Goal: Check status: Check status

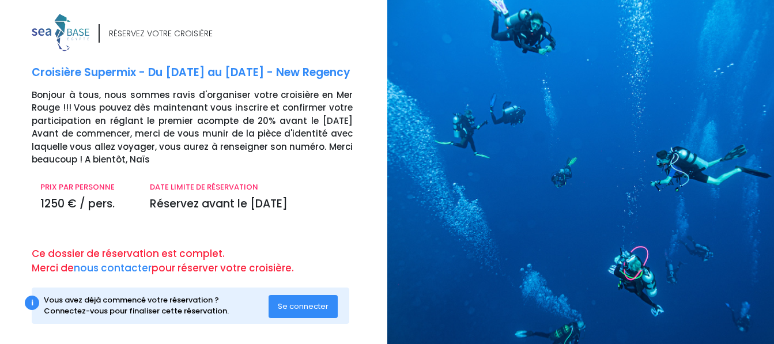
scroll to position [9, 0]
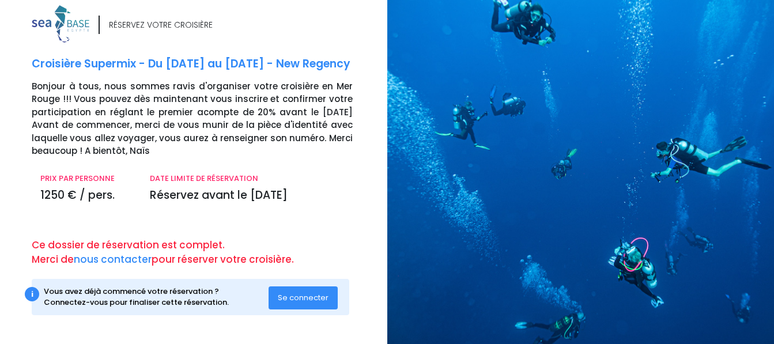
click at [306, 297] on span "Se connecter" at bounding box center [303, 297] width 51 height 11
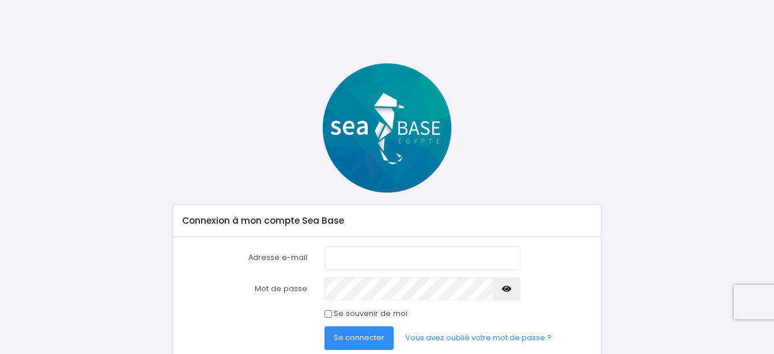
click at [355, 258] on input "Adresse e-mail" at bounding box center [422, 257] width 196 height 23
type input "laurentrzasa@wanadoo.fr"
click at [351, 335] on span "Se connecter" at bounding box center [359, 337] width 51 height 11
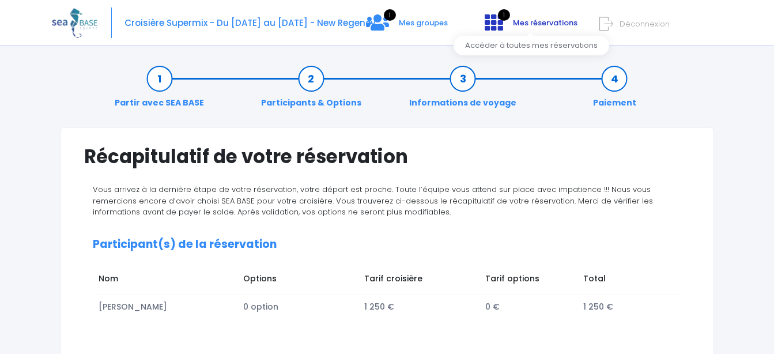
click at [500, 22] on icon at bounding box center [494, 22] width 18 height 18
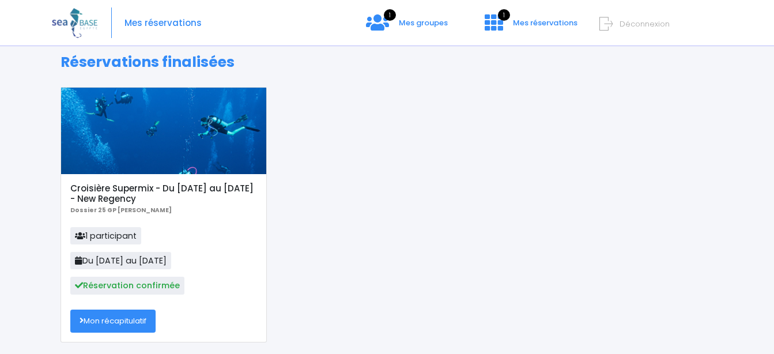
scroll to position [78, 0]
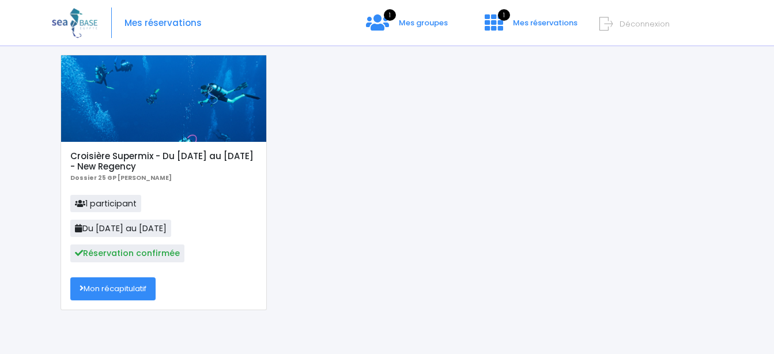
click at [129, 294] on link "Mon récapitulatif" at bounding box center [112, 288] width 85 height 23
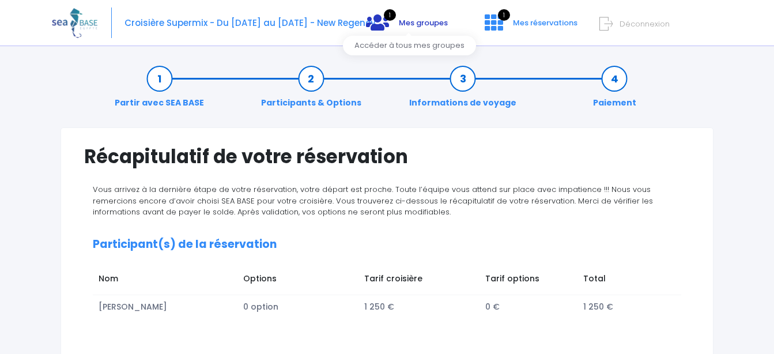
click at [392, 22] on link "1 Mes groupes" at bounding box center [407, 26] width 100 height 11
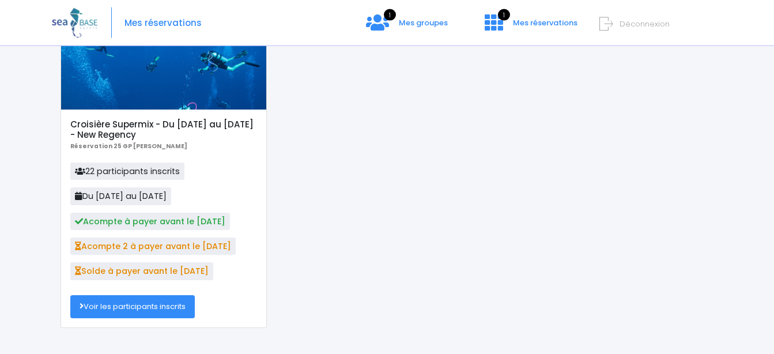
scroll to position [118, 0]
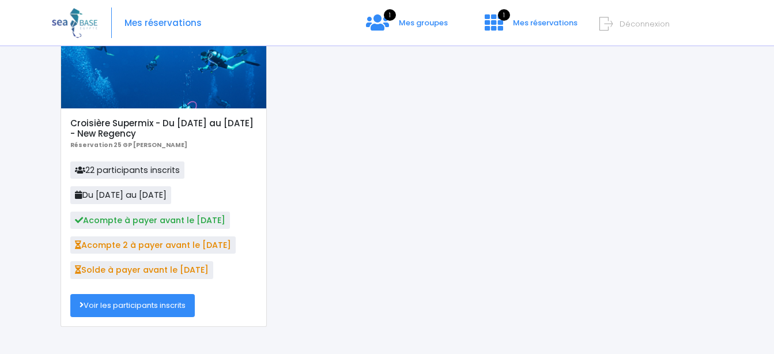
click at [167, 309] on link "Voir les participants inscrits" at bounding box center [132, 305] width 124 height 23
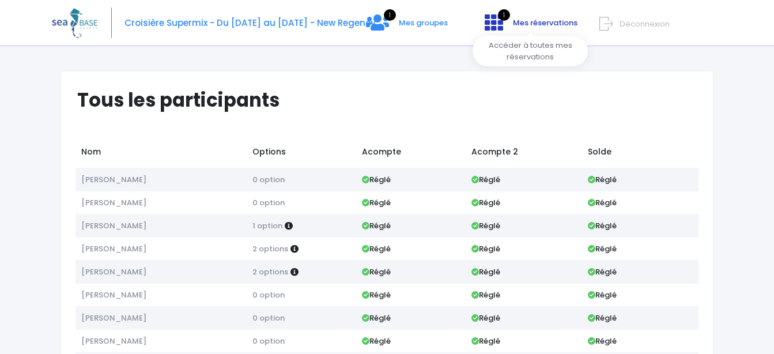
click at [496, 21] on icon at bounding box center [494, 22] width 18 height 18
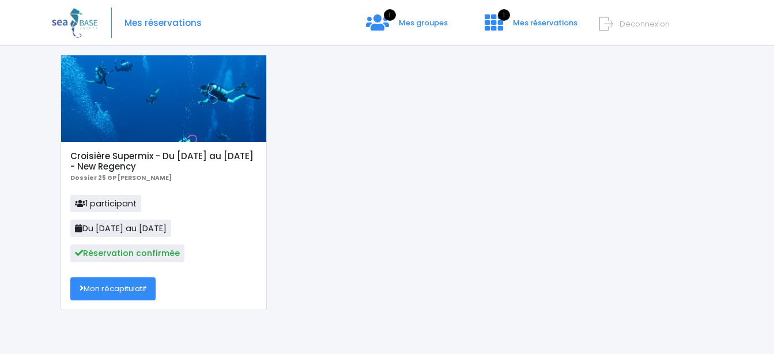
scroll to position [82, 0]
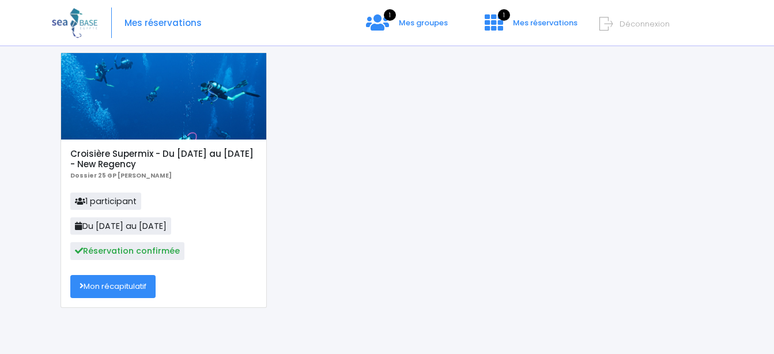
click at [117, 290] on link "Mon récapitulatif" at bounding box center [112, 286] width 85 height 23
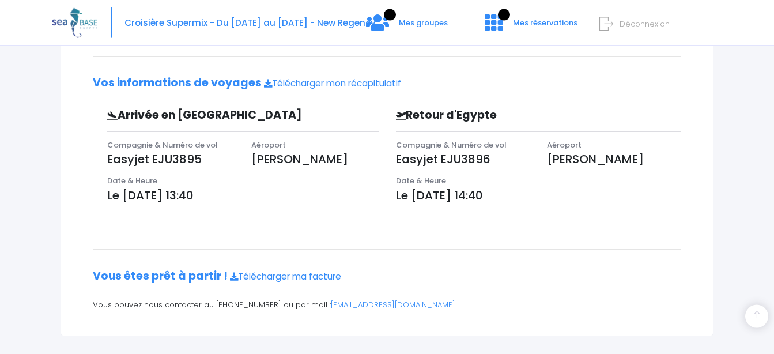
scroll to position [312, 0]
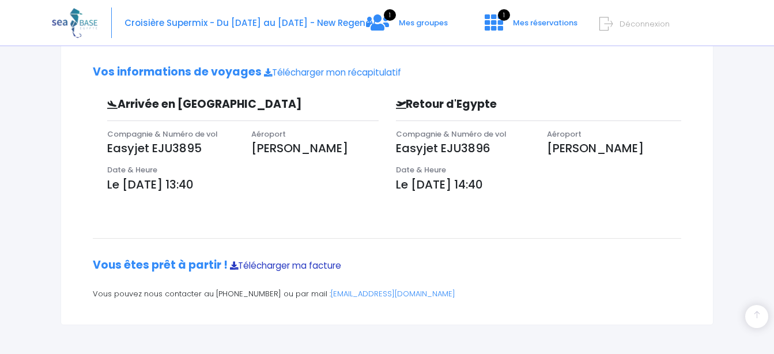
click at [302, 268] on link "Télécharger ma facture" at bounding box center [285, 265] width 111 height 12
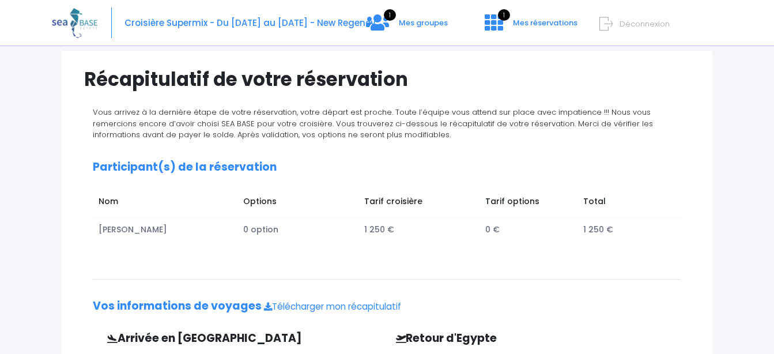
scroll to position [0, 0]
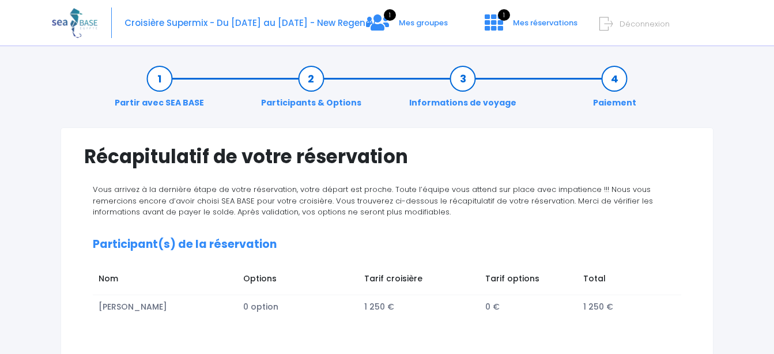
click at [645, 25] on span "Déconnexion" at bounding box center [644, 23] width 50 height 11
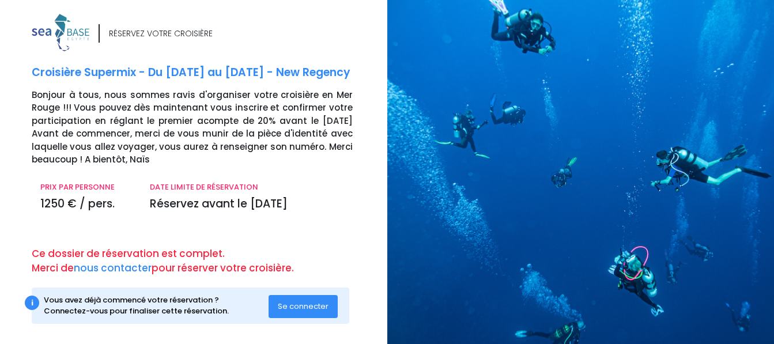
click at [70, 34] on img at bounding box center [61, 32] width 58 height 37
